Goal: Transaction & Acquisition: Purchase product/service

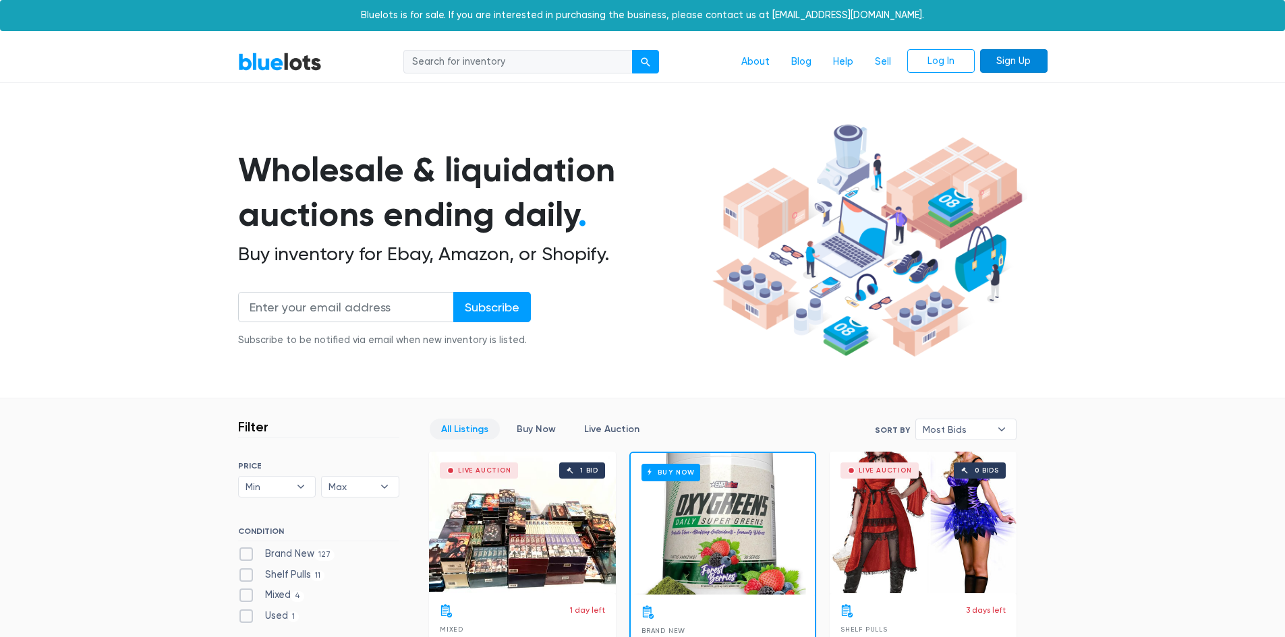
click at [1004, 60] on link "Sign Up" at bounding box center [1013, 61] width 67 height 24
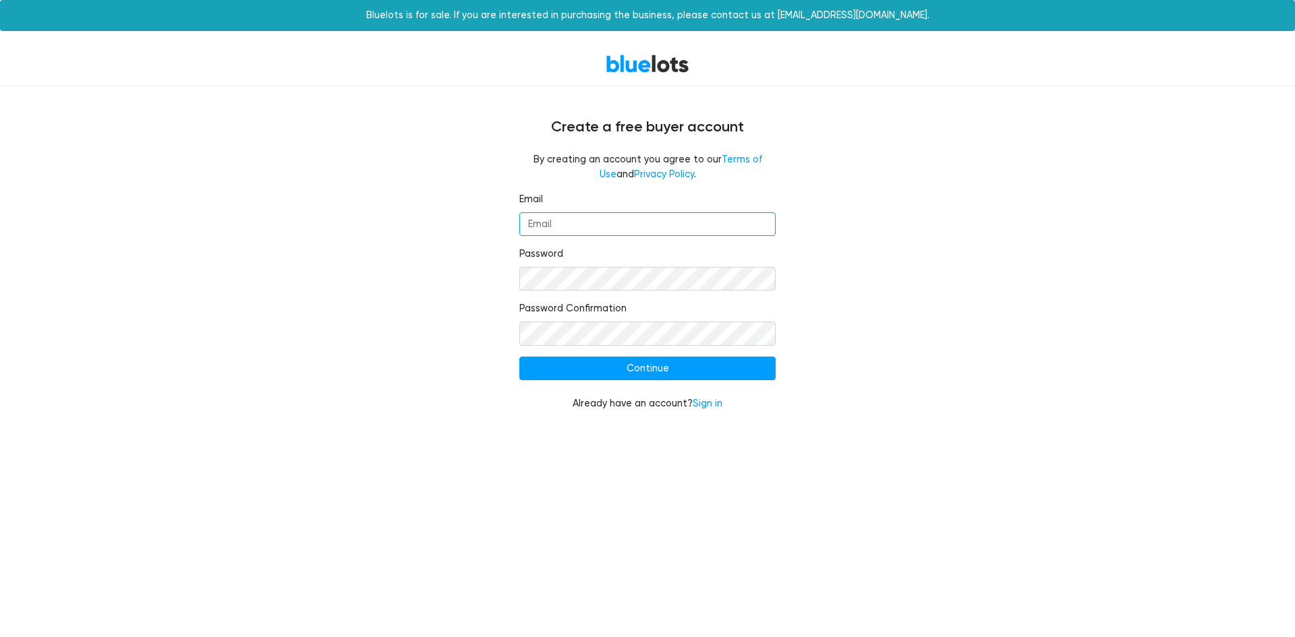
click at [637, 227] on input "Email" at bounding box center [647, 224] width 256 height 24
type input "occserMICHIGAN@gmail.com"
click at [652, 368] on input "Continue" at bounding box center [647, 369] width 256 height 24
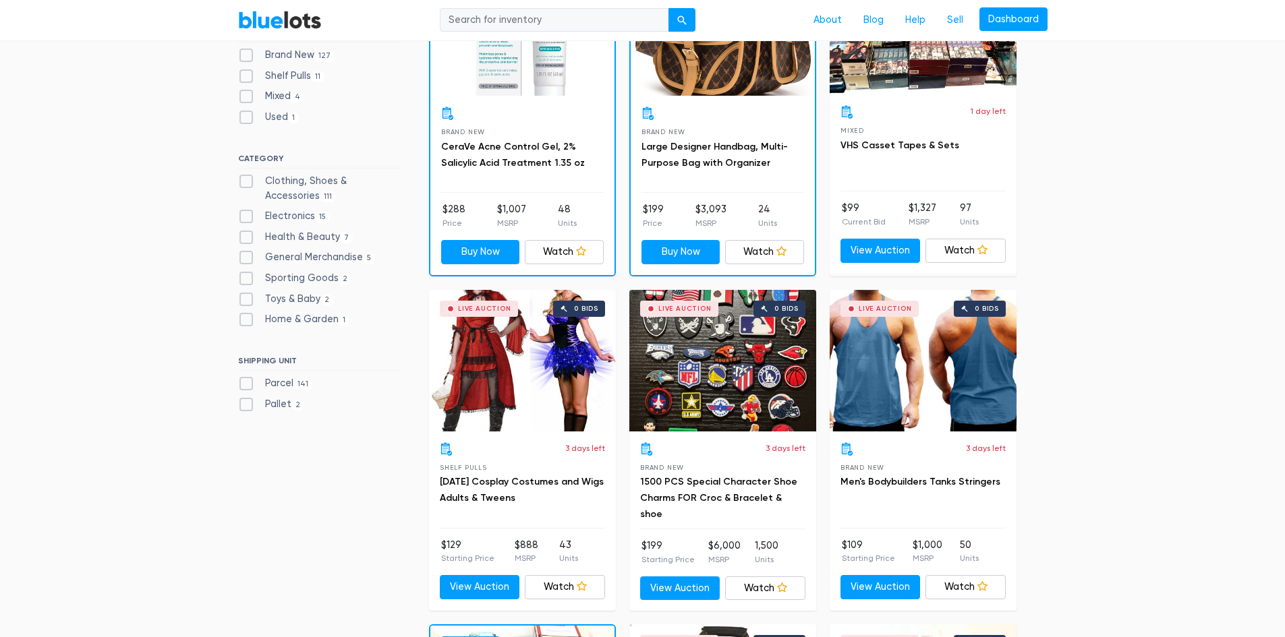
scroll to position [472, 0]
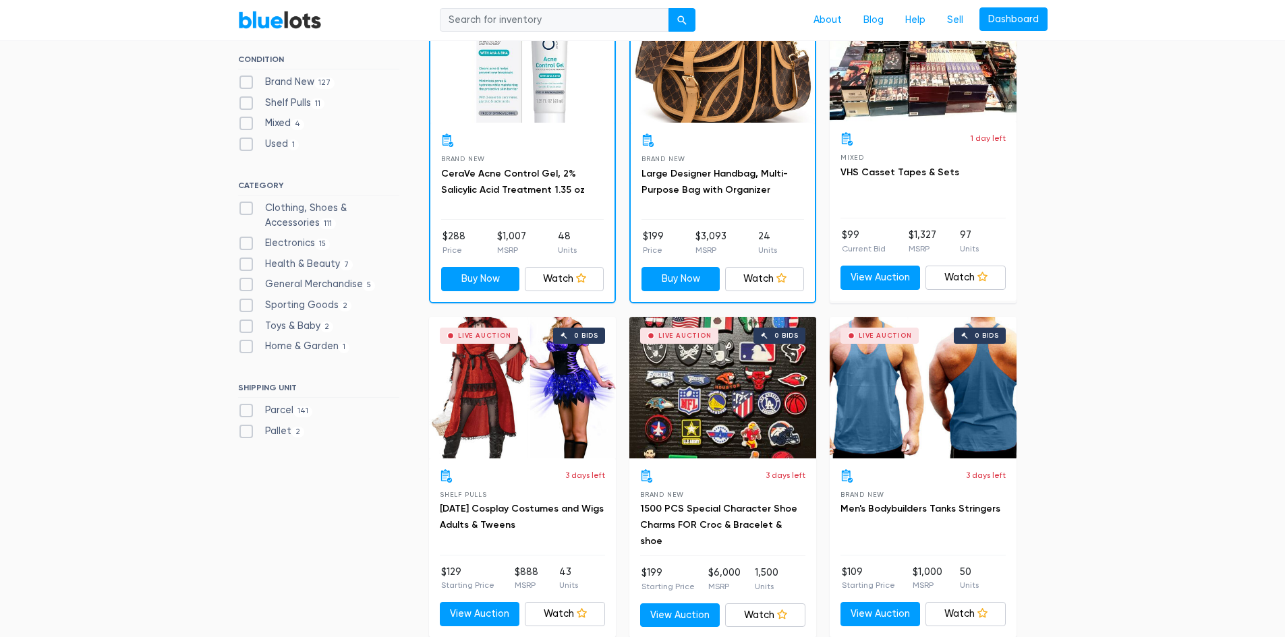
click at [245, 208] on label "Clothing, Shoes & Accessories 111" at bounding box center [318, 215] width 161 height 29
click at [245, 208] on Accessories"] "Clothing, Shoes & Accessories 111" at bounding box center [242, 205] width 9 height 9
checkbox Accessories"] "true"
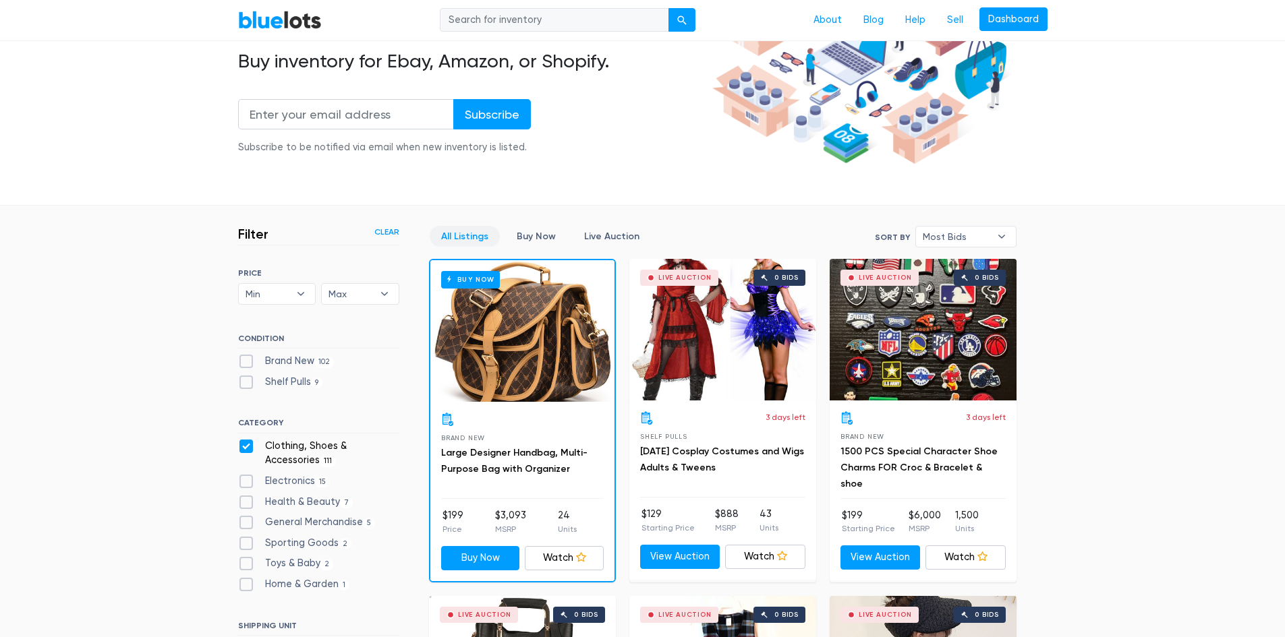
scroll to position [161, 0]
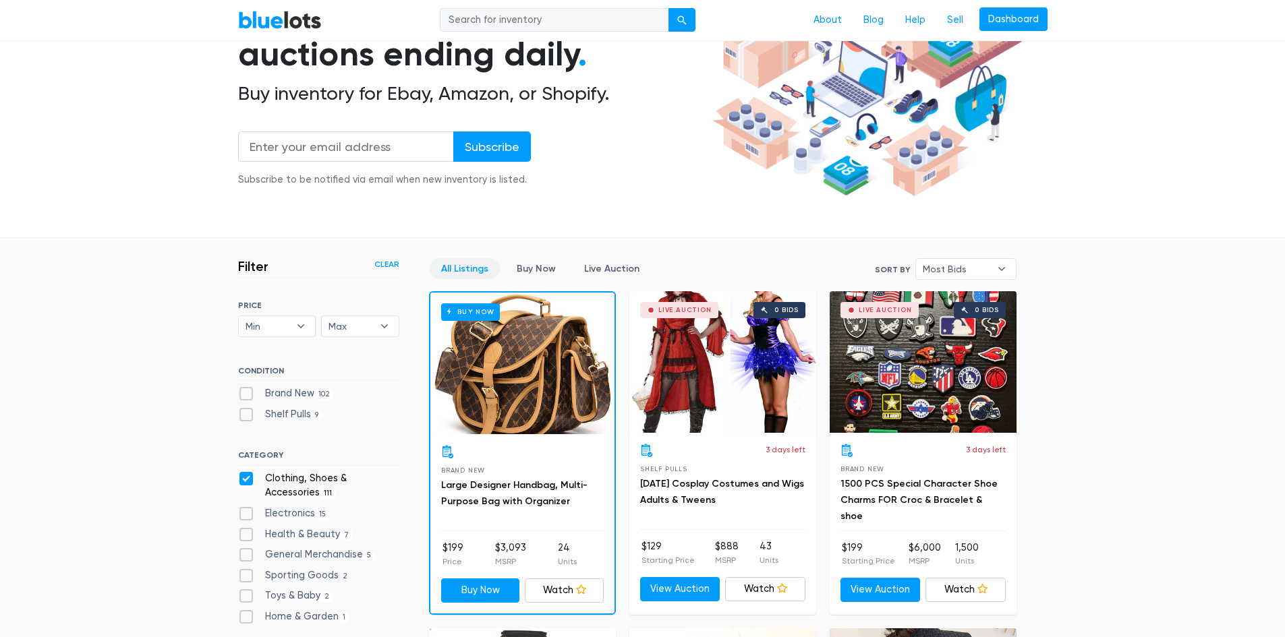
click at [239, 476] on label "Clothing, Shoes & Accessories 111" at bounding box center [318, 485] width 161 height 29
click at [239, 476] on Accessories"] "Clothing, Shoes & Accessories 111" at bounding box center [242, 475] width 9 height 9
checkbox Accessories"] "false"
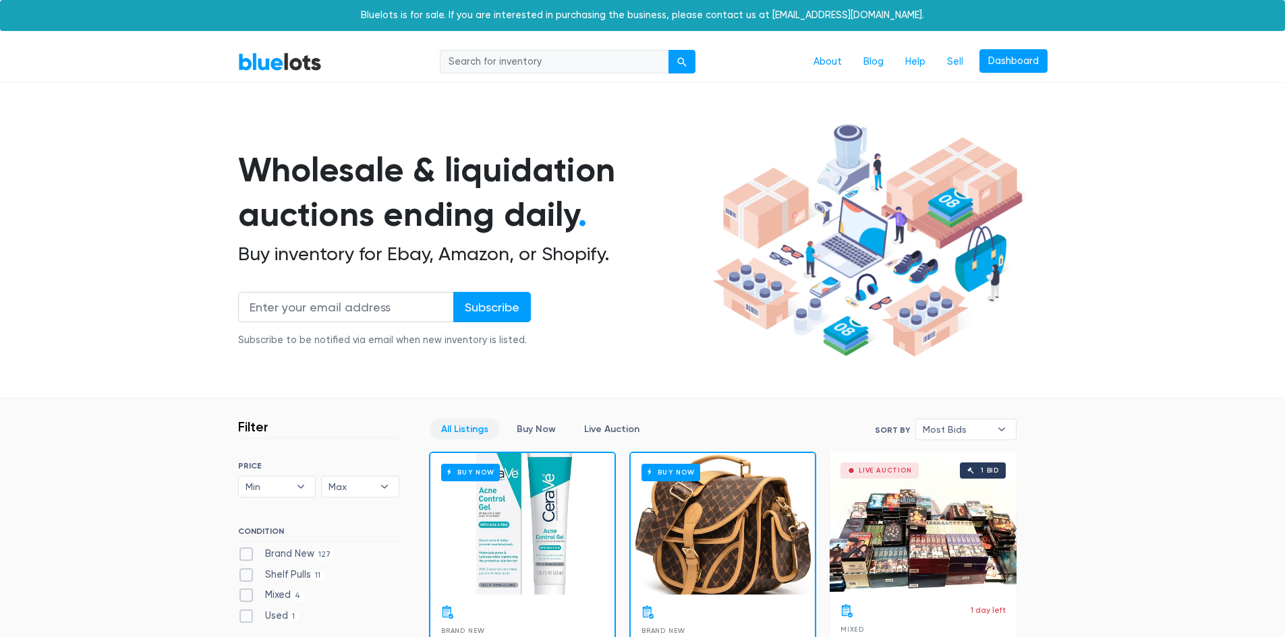
scroll to position [363, 0]
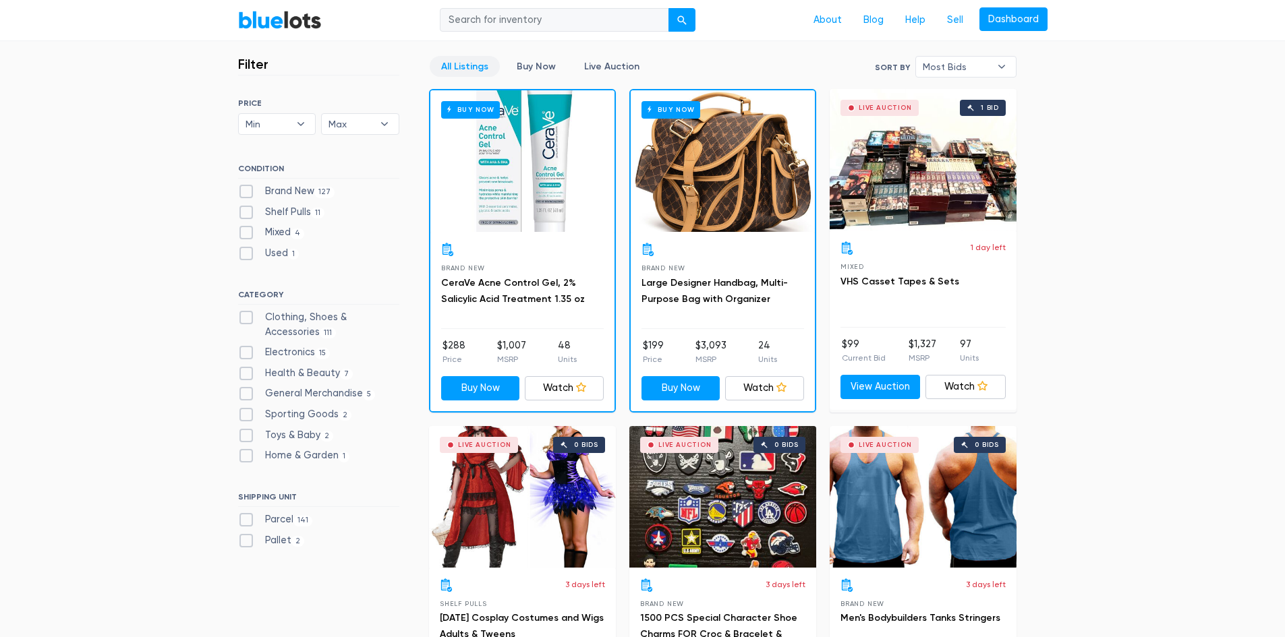
click at [245, 187] on label "Brand New 127" at bounding box center [286, 191] width 97 height 15
click at [245, 187] on New"] "Brand New 127" at bounding box center [242, 188] width 9 height 9
checkbox New"] "true"
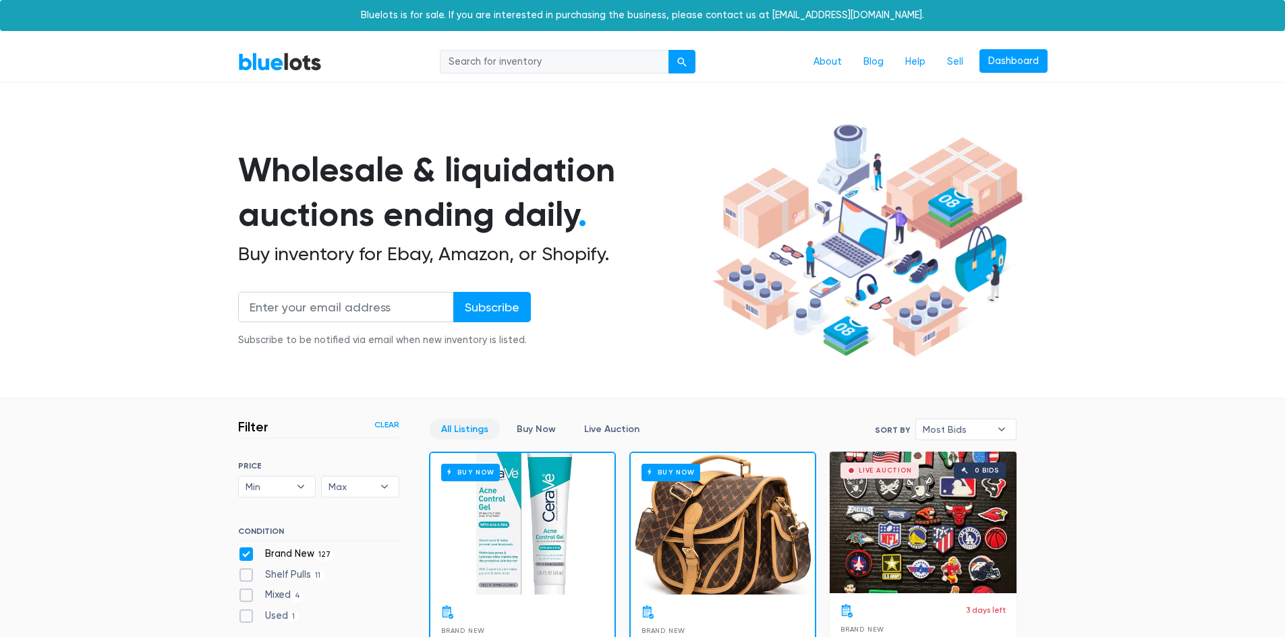
scroll to position [363, 0]
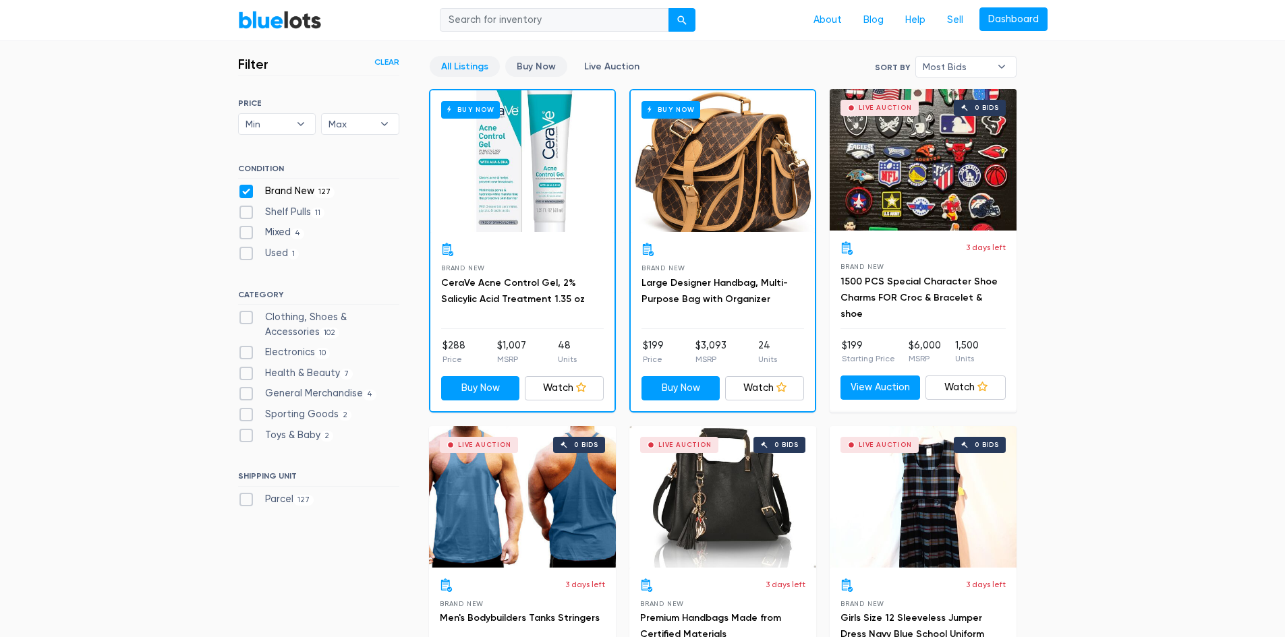
click at [538, 64] on link "Buy Now" at bounding box center [536, 66] width 62 height 21
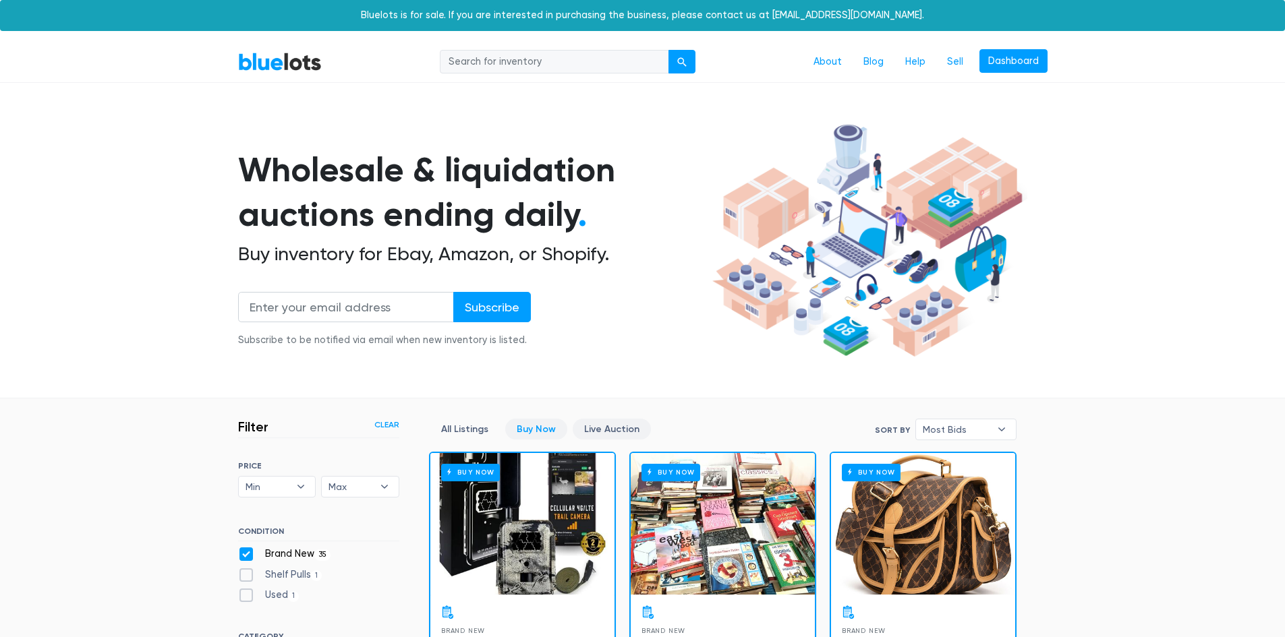
click at [597, 427] on link "Live Auction" at bounding box center [612, 429] width 78 height 21
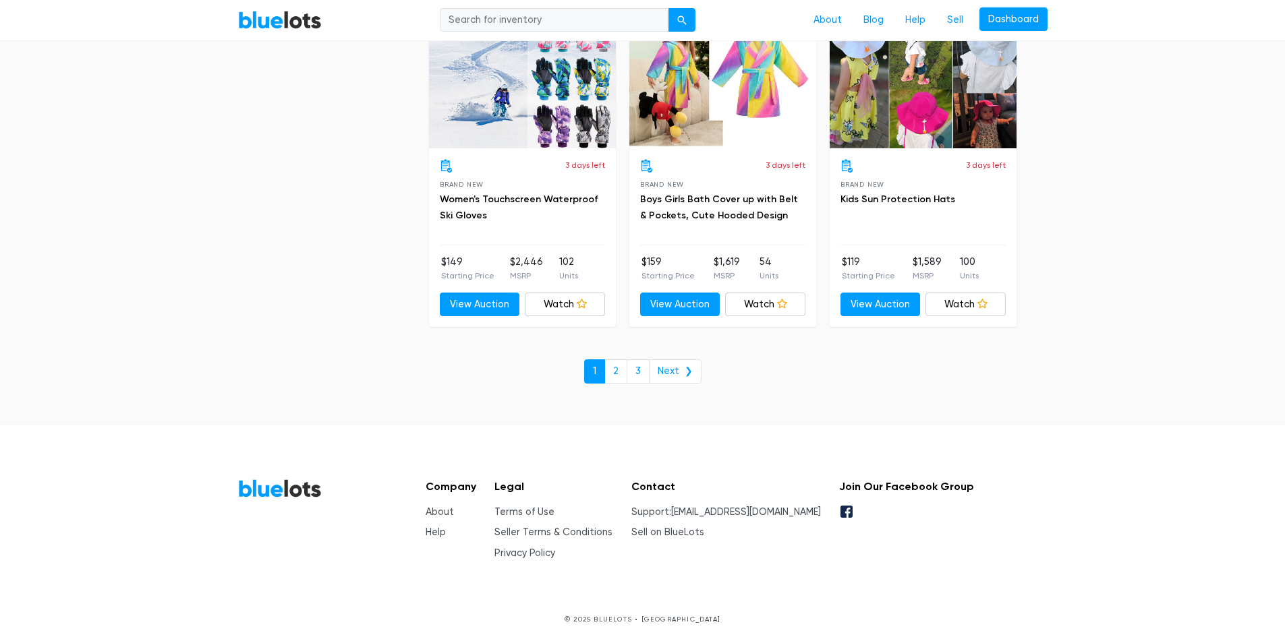
scroll to position [5129, 0]
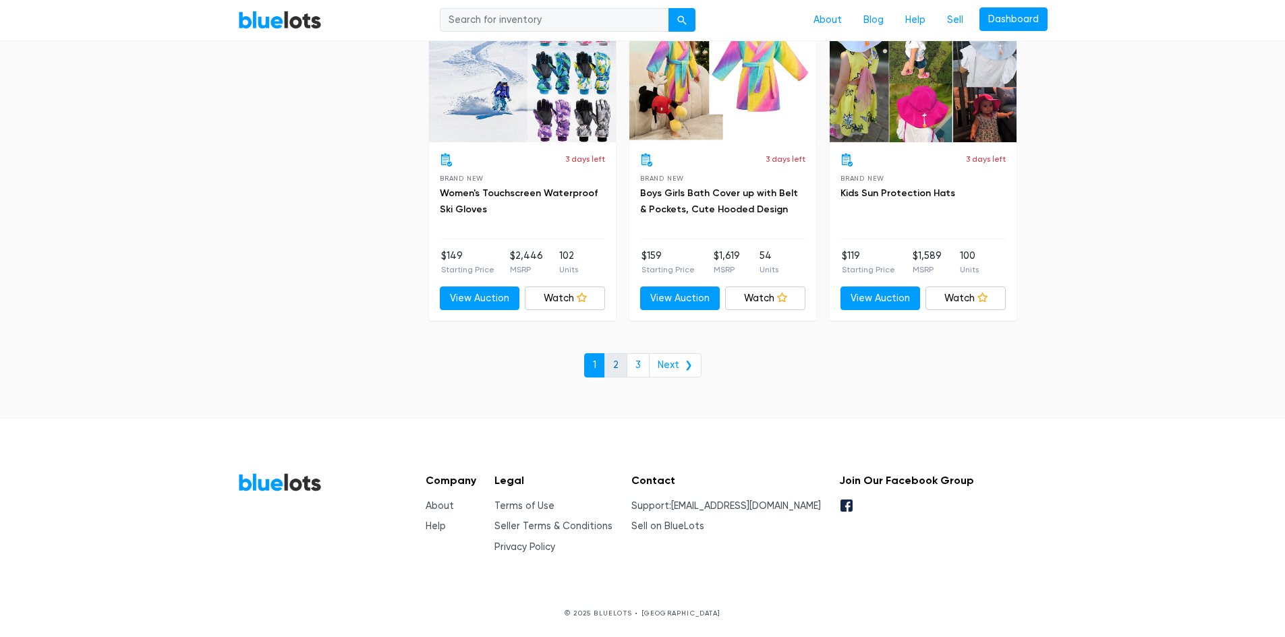
click at [619, 361] on link "2" at bounding box center [615, 365] width 23 height 24
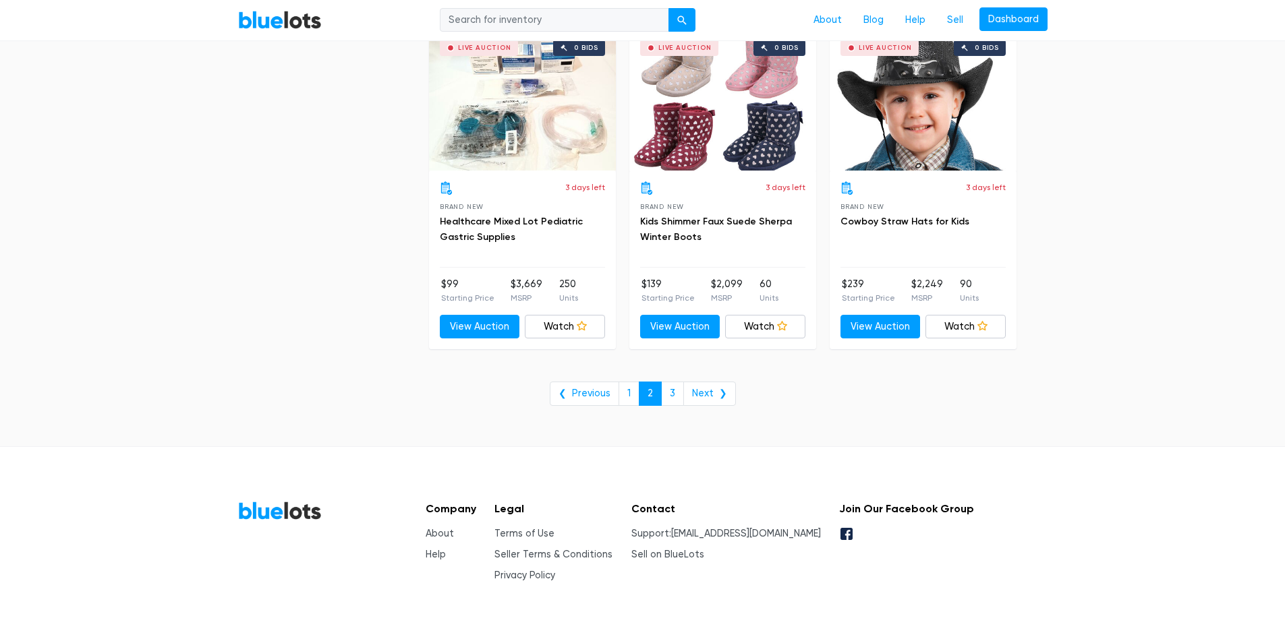
scroll to position [4814, 0]
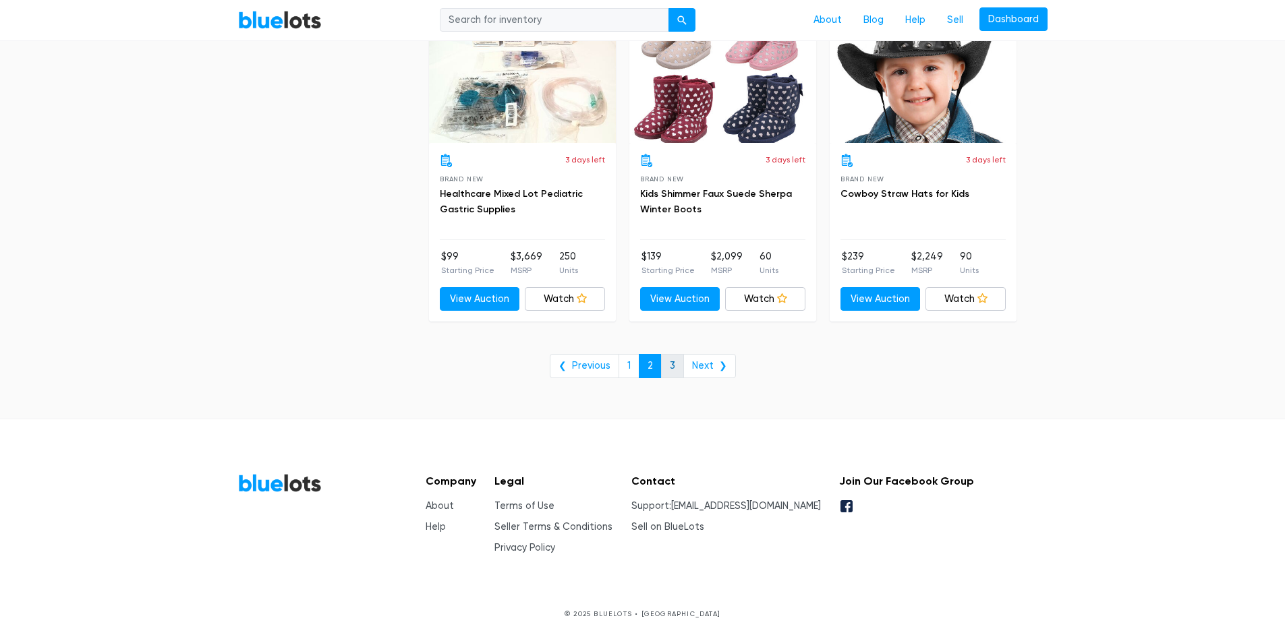
click at [675, 364] on link "3" at bounding box center [672, 366] width 23 height 24
